Goal: Navigation & Orientation: Find specific page/section

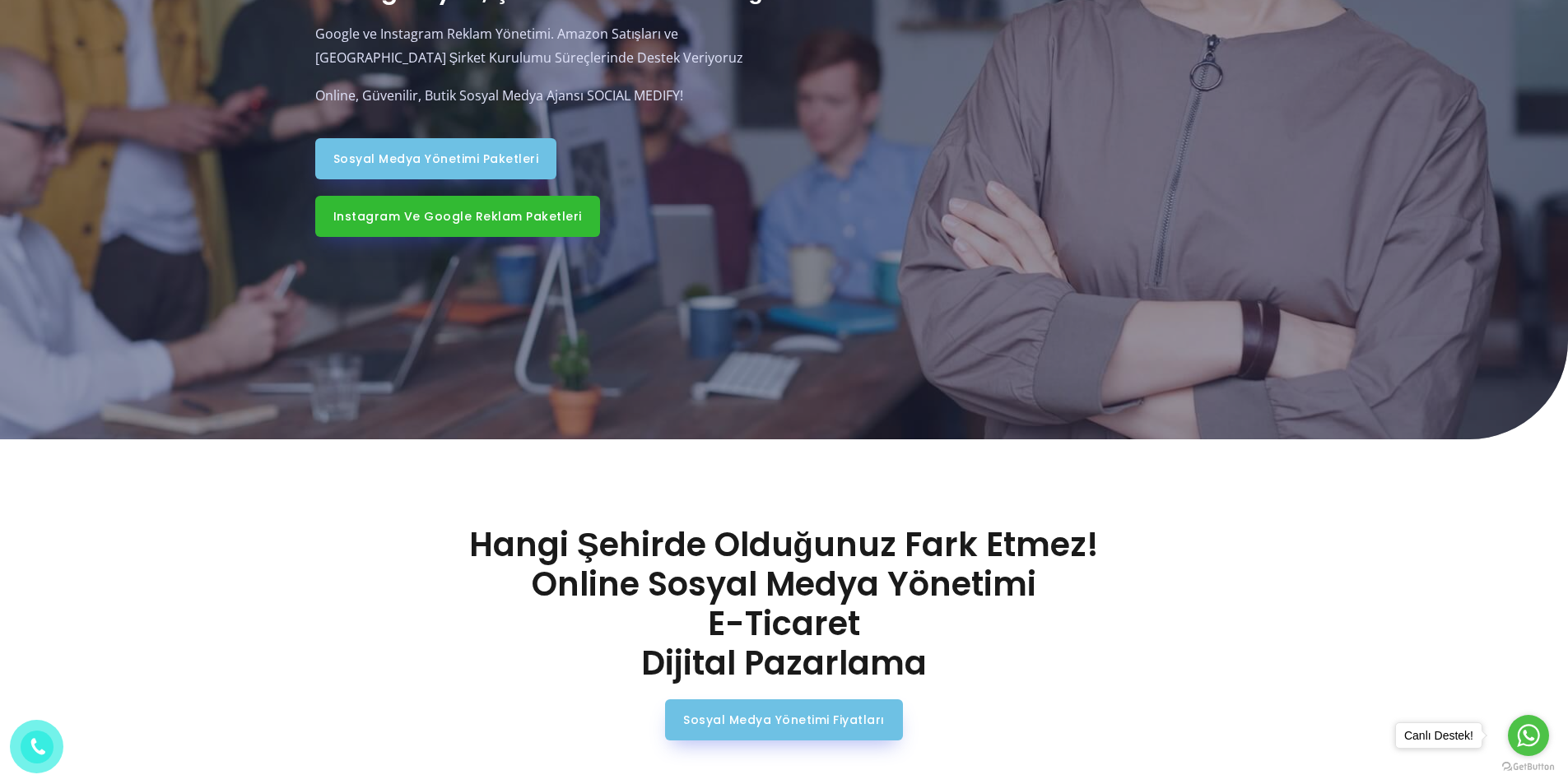
scroll to position [329, 0]
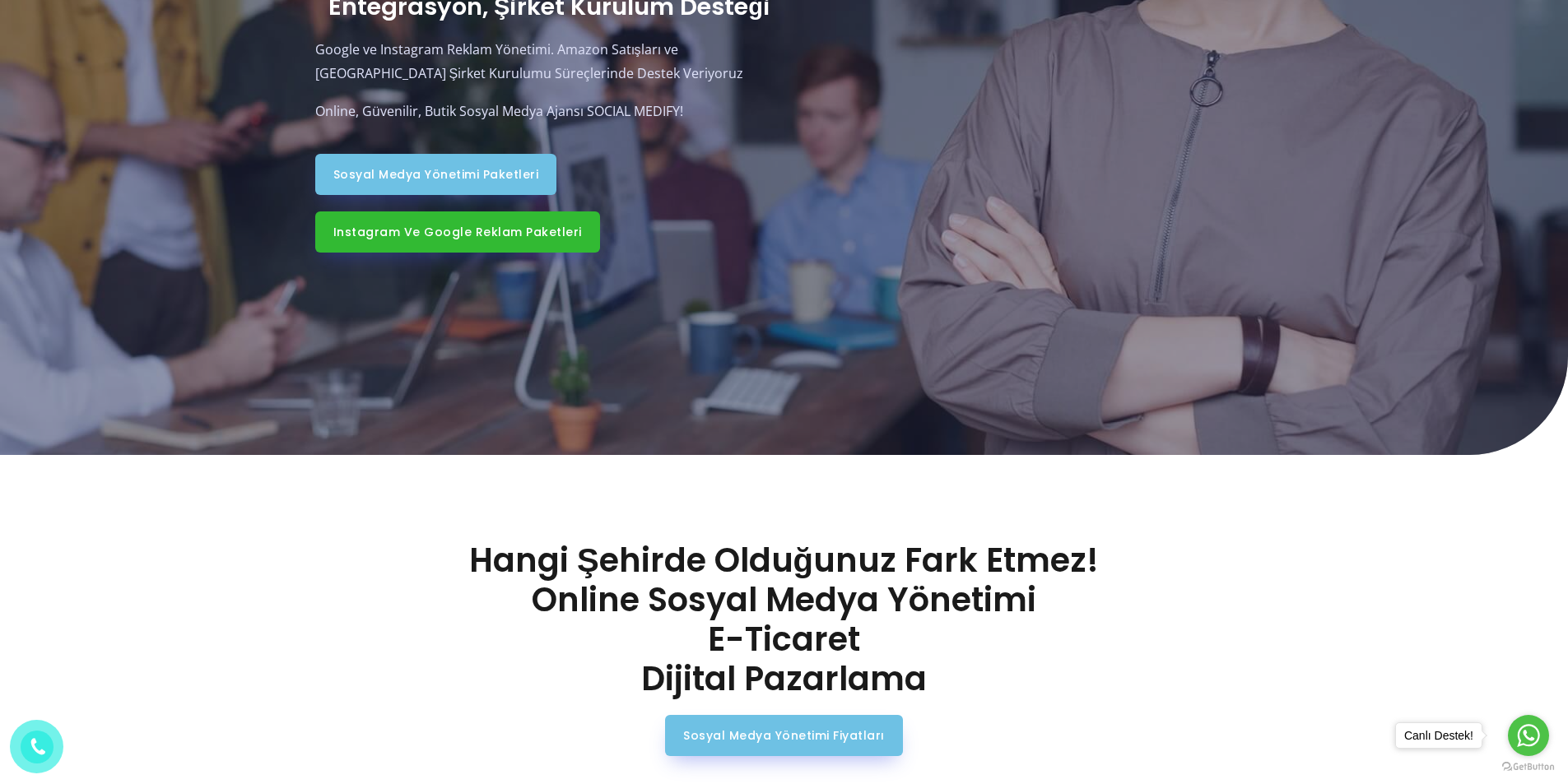
click at [404, 168] on span "Sosyal Medya Yönetimi Paketleri" at bounding box center [436, 174] width 206 height 12
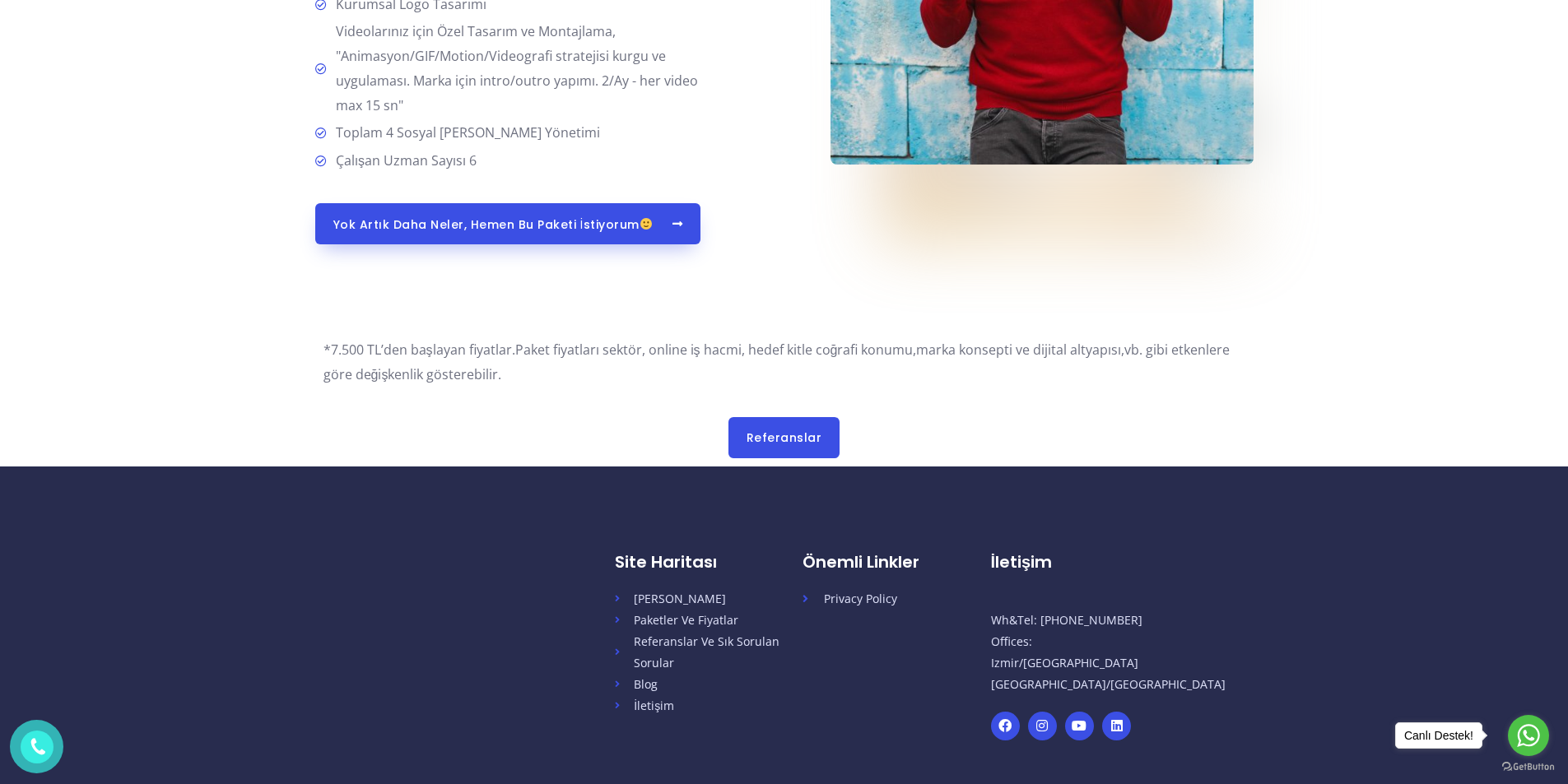
scroll to position [4362, 0]
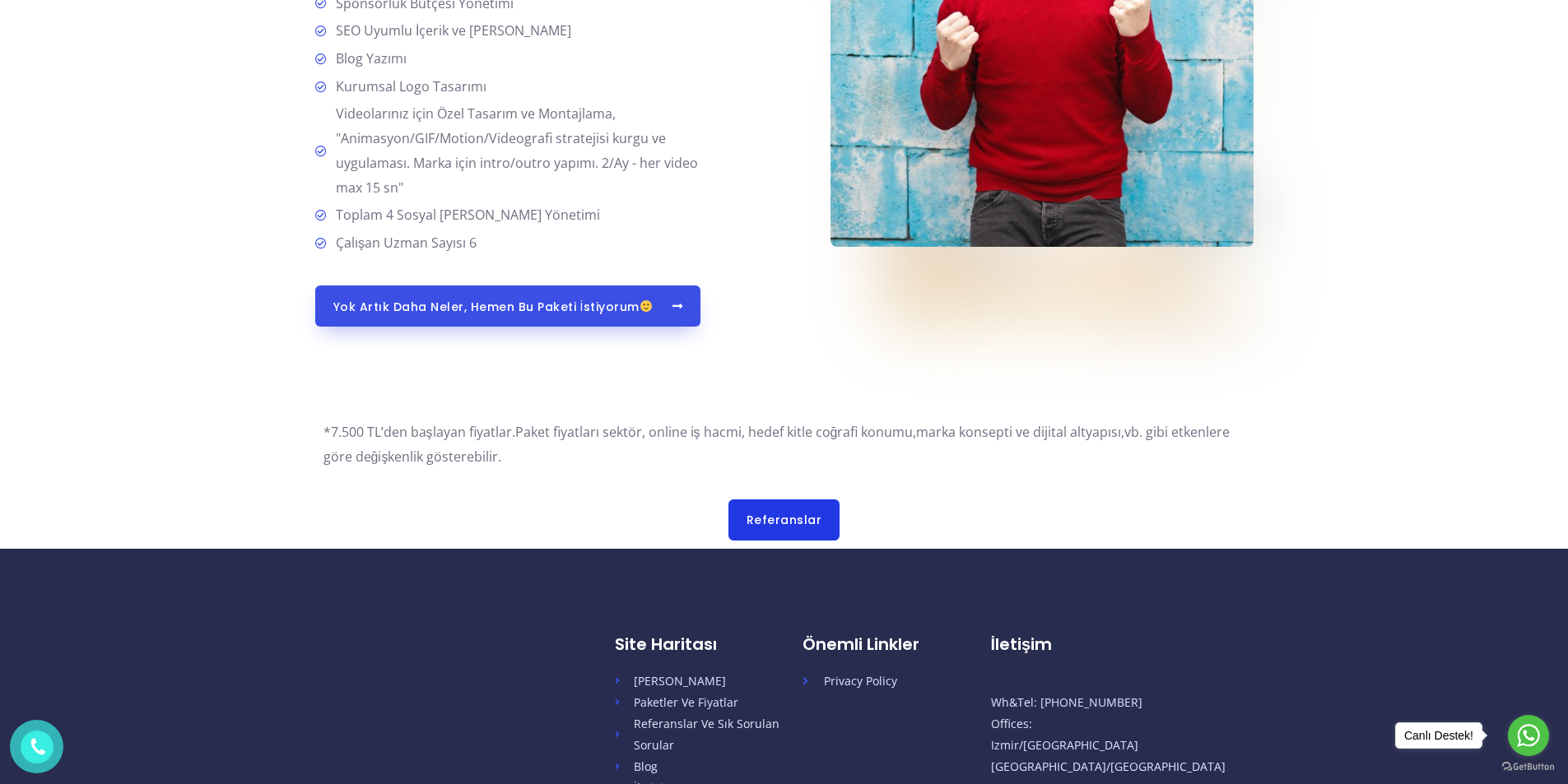
click at [785, 519] on span "Referanslar" at bounding box center [784, 519] width 76 height 12
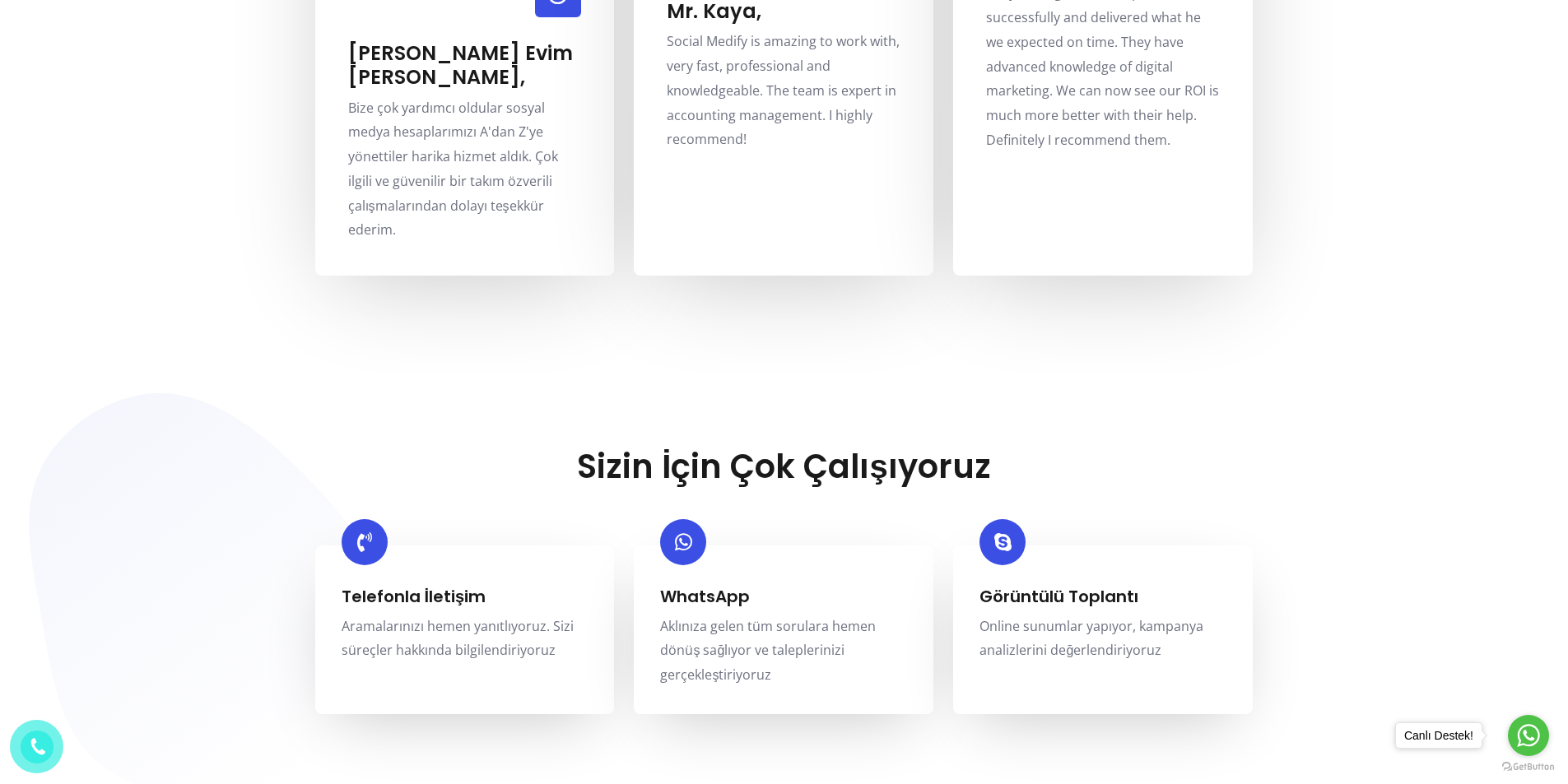
scroll to position [4937, 0]
